Goal: Find specific page/section: Find specific page/section

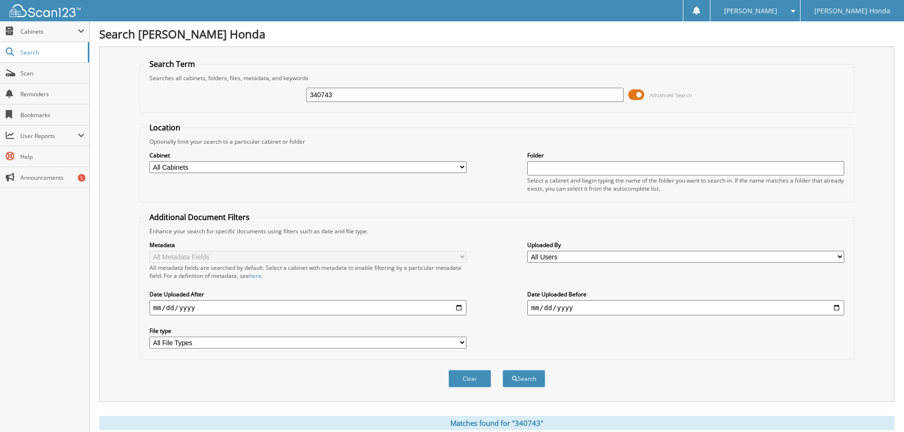
click at [431, 100] on input "340743" at bounding box center [465, 95] width 317 height 14
type input "3"
type input "340766"
click at [503, 370] on button "Search" at bounding box center [524, 379] width 43 height 18
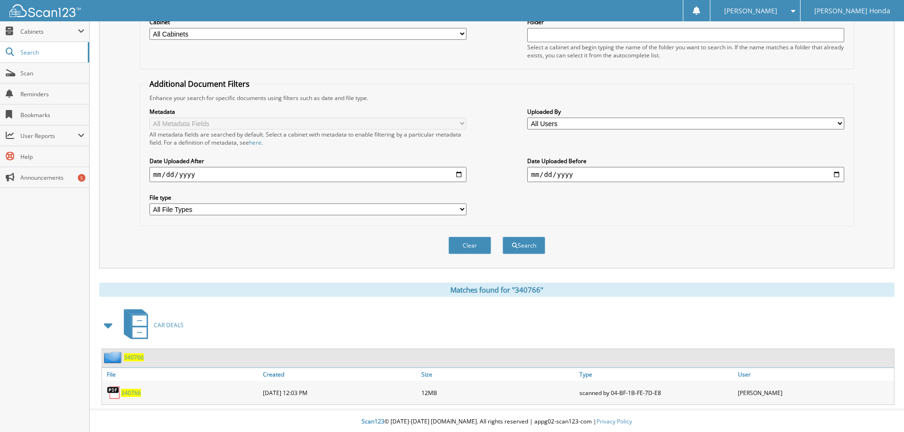
scroll to position [135, 0]
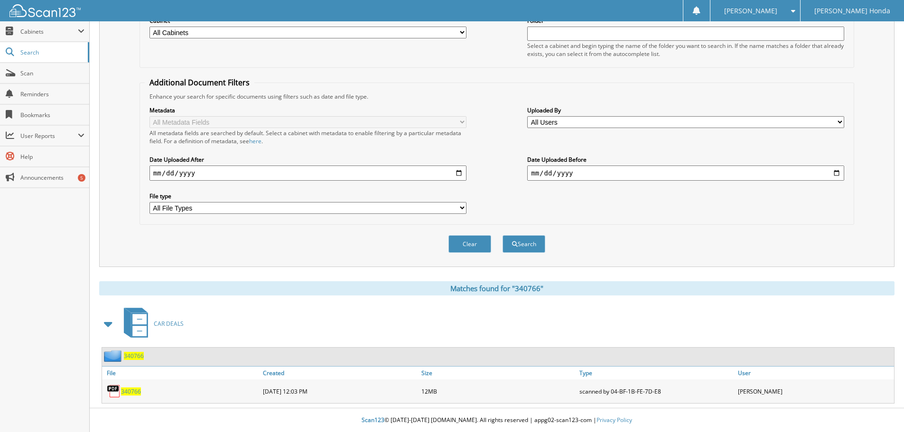
click at [131, 393] on span "340766" at bounding box center [131, 392] width 20 height 8
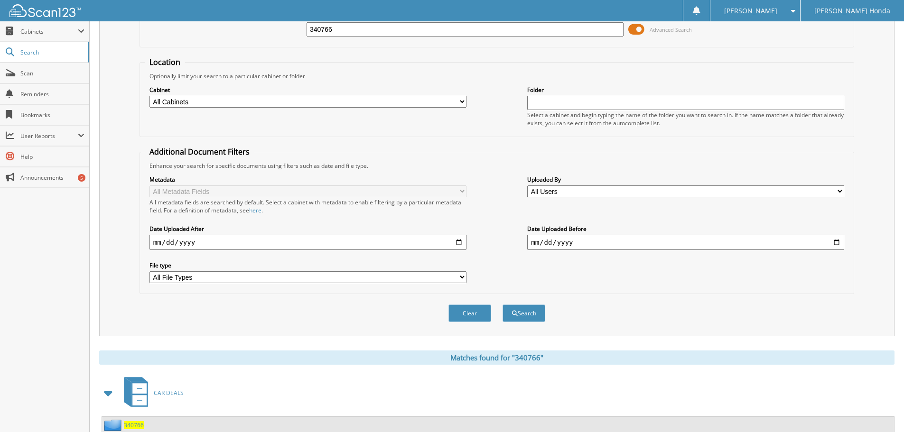
scroll to position [0, 0]
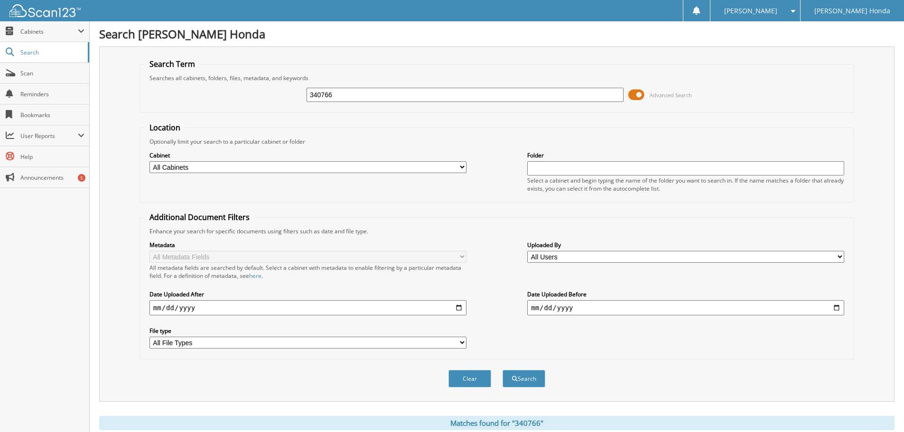
click at [445, 99] on input "340766" at bounding box center [465, 95] width 317 height 14
type input "340737"
click at [503, 370] on button "Search" at bounding box center [524, 379] width 43 height 18
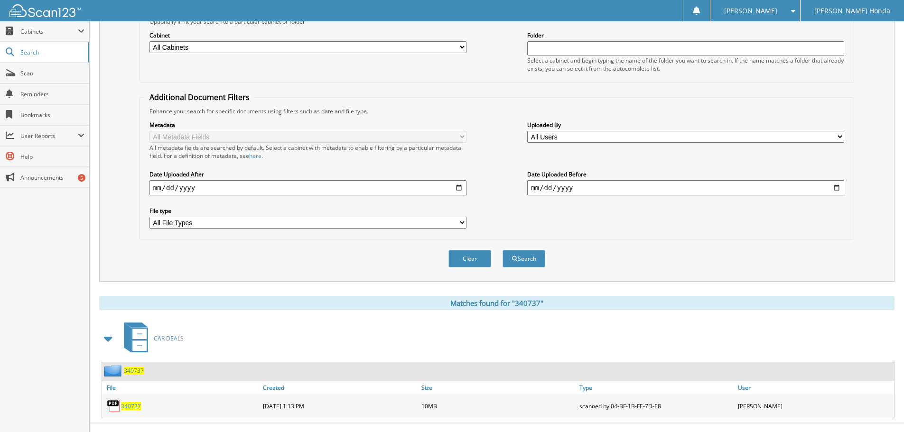
scroll to position [135, 0]
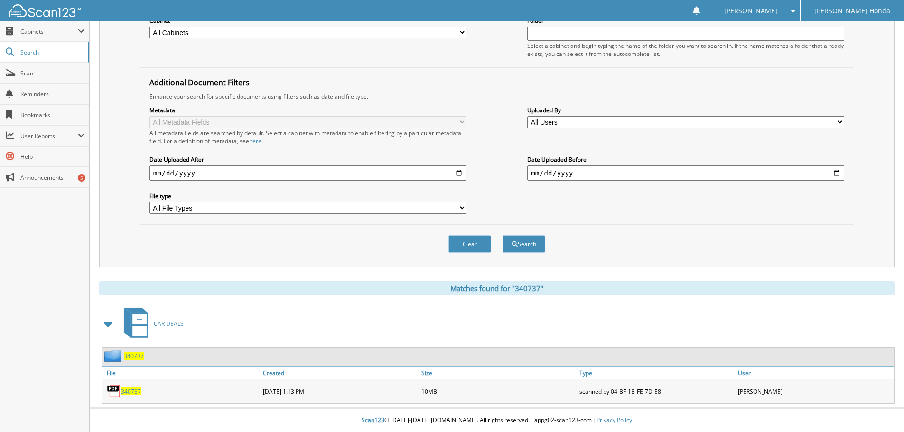
click at [127, 391] on span "340737" at bounding box center [131, 392] width 20 height 8
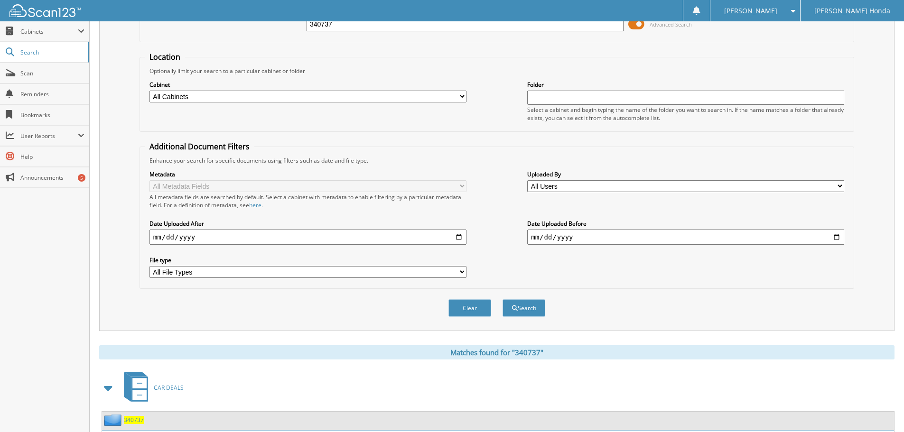
scroll to position [0, 0]
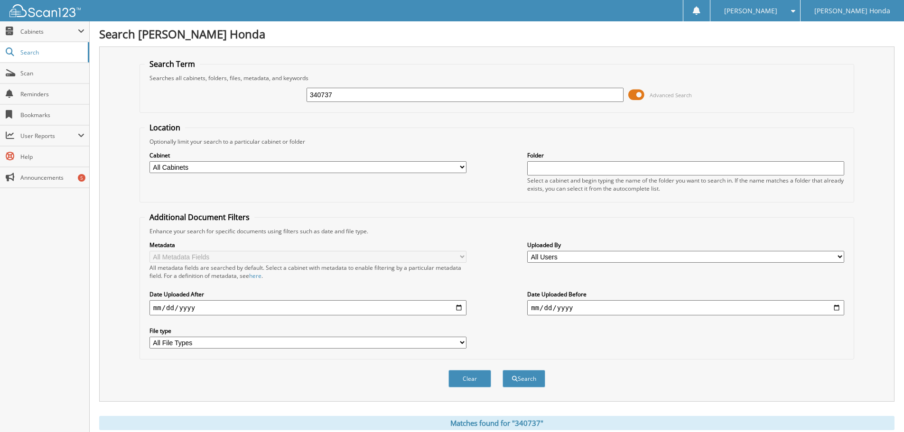
click at [430, 98] on input "340737" at bounding box center [465, 95] width 317 height 14
type input "3"
type input "340725"
click at [503, 370] on button "Search" at bounding box center [524, 379] width 43 height 18
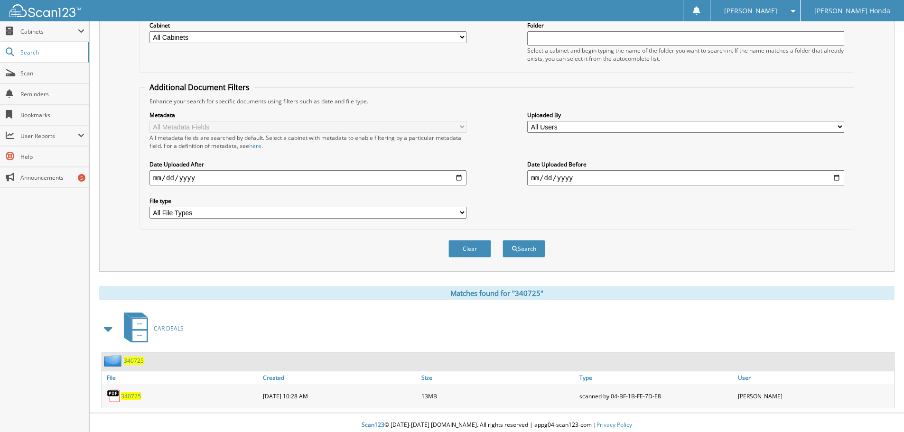
scroll to position [135, 0]
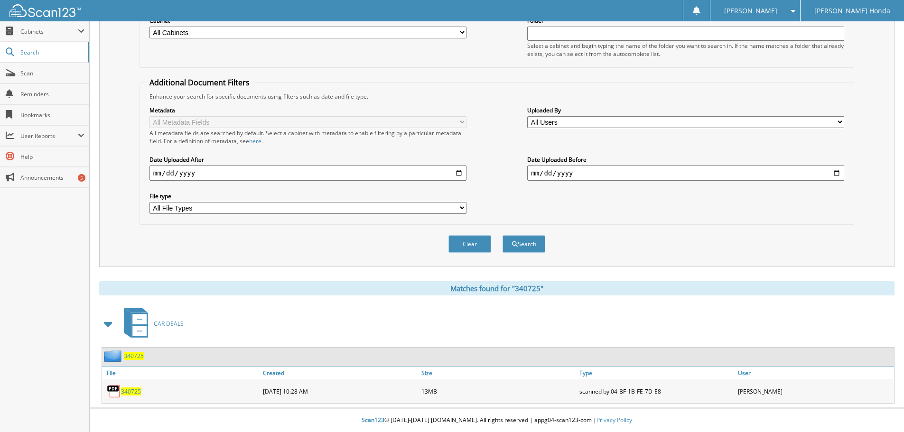
click at [129, 393] on span "340725" at bounding box center [131, 392] width 20 height 8
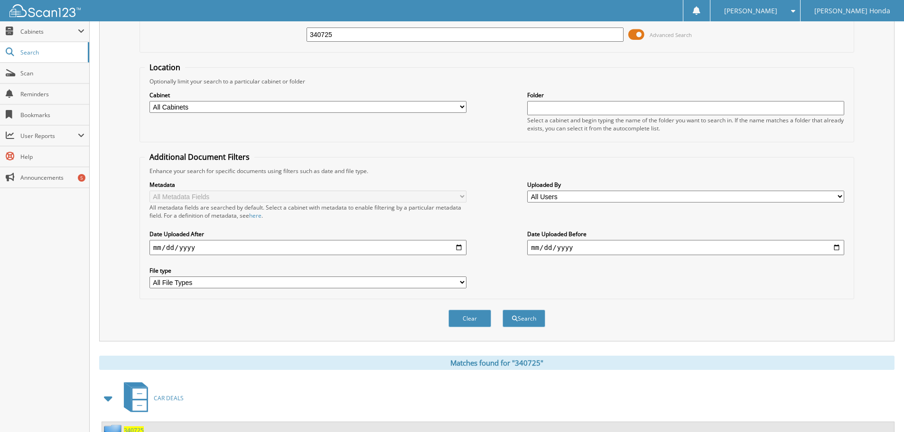
scroll to position [0, 0]
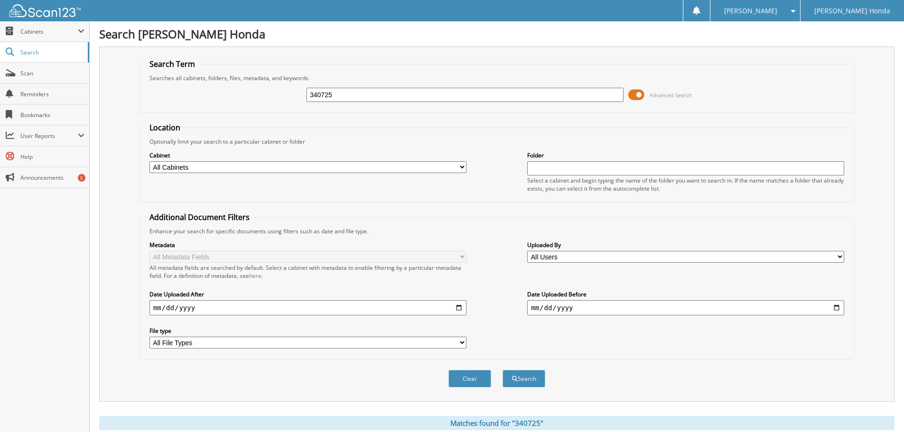
click at [418, 97] on input "340725" at bounding box center [465, 95] width 317 height 14
type input "340762"
click at [503, 370] on button "Search" at bounding box center [524, 379] width 43 height 18
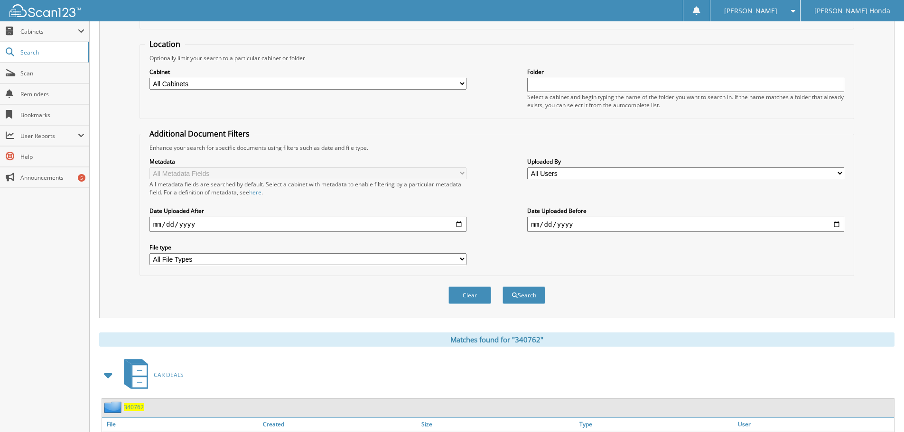
scroll to position [135, 0]
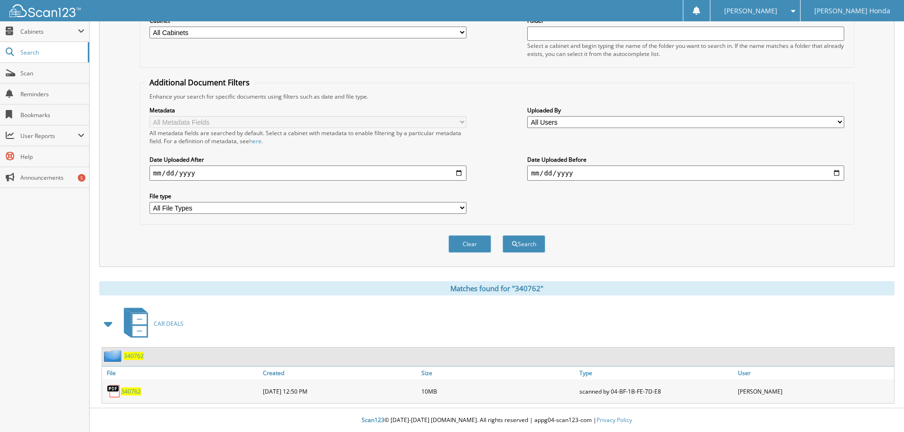
click at [131, 391] on span "340762" at bounding box center [131, 392] width 20 height 8
